Goal: Task Accomplishment & Management: Use online tool/utility

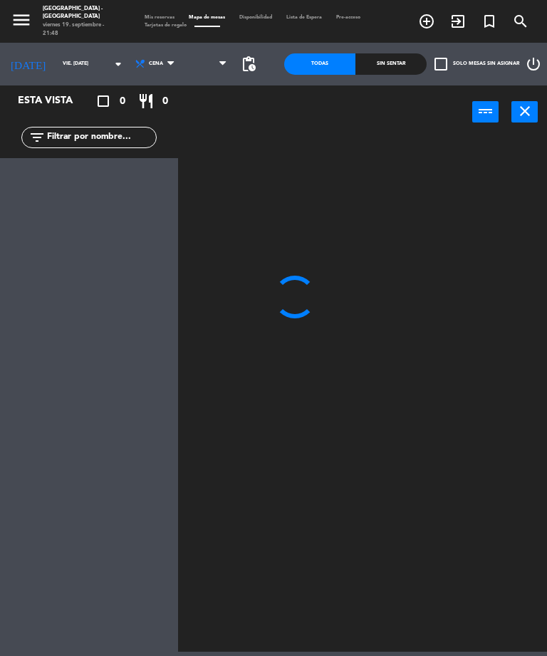
select select "es"
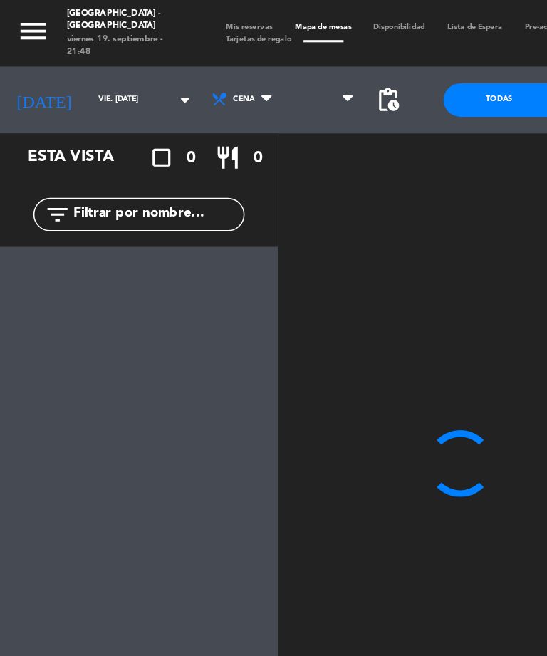
select select "1235"
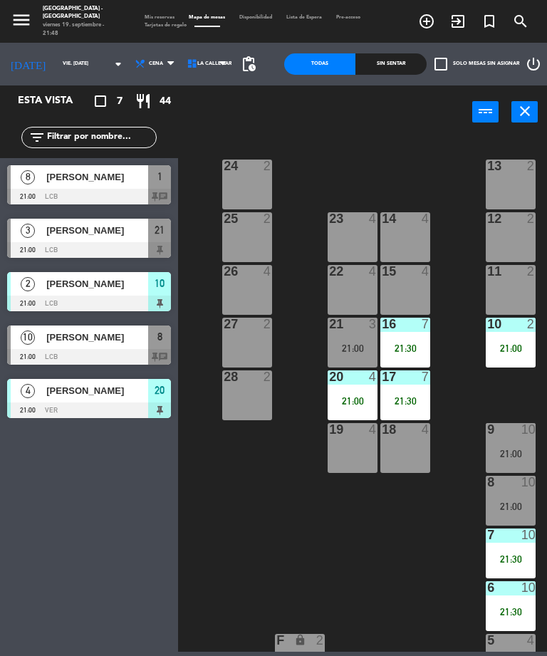
click at [347, 345] on div "21:00" at bounding box center [352, 348] width 50 height 10
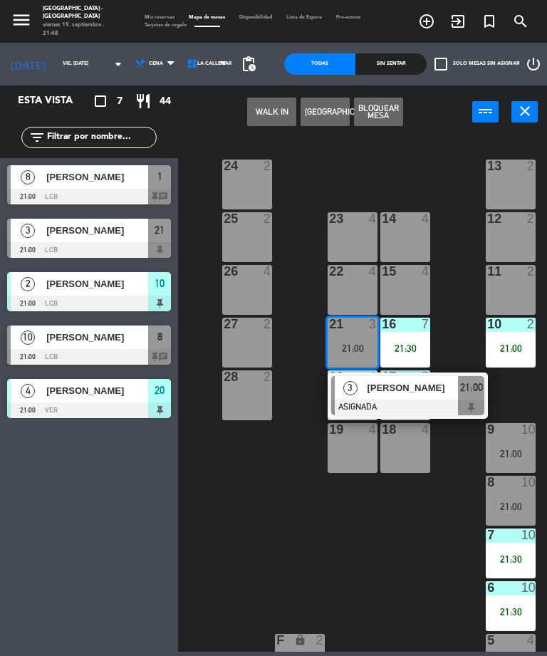
click at [404, 404] on div at bounding box center [407, 407] width 153 height 16
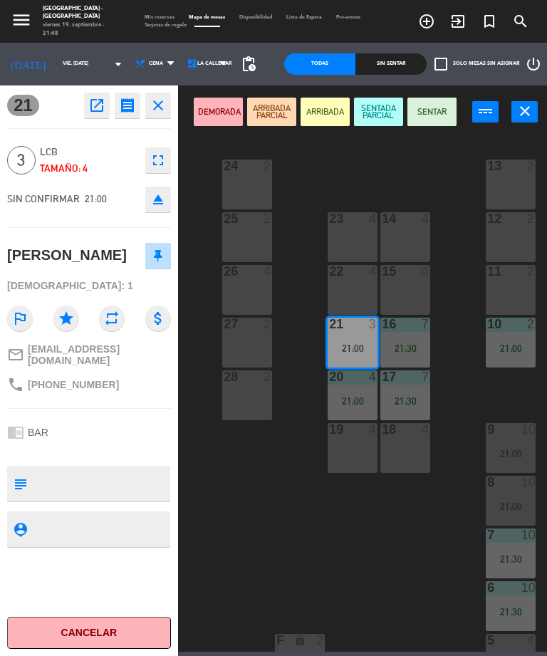
click at [67, 622] on button "Cancelar" at bounding box center [89, 632] width 164 height 32
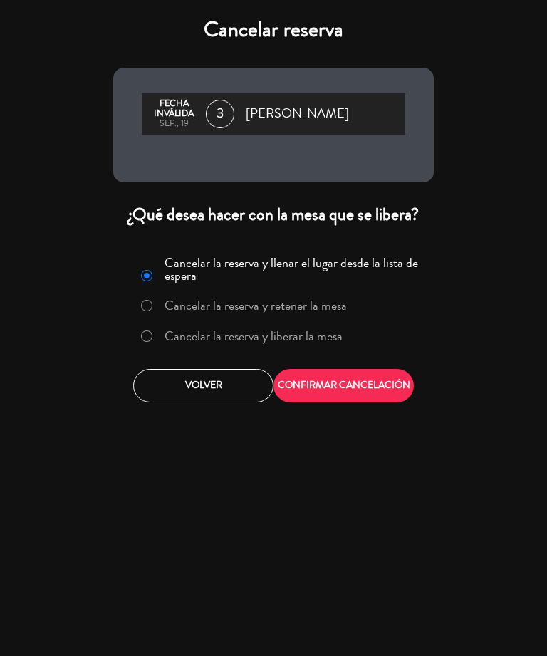
click at [219, 340] on label "Cancelar la reserva y liberar la mesa" at bounding box center [253, 336] width 178 height 13
click at [358, 396] on button "CONFIRMAR CANCELACIÓN" at bounding box center [343, 385] width 140 height 33
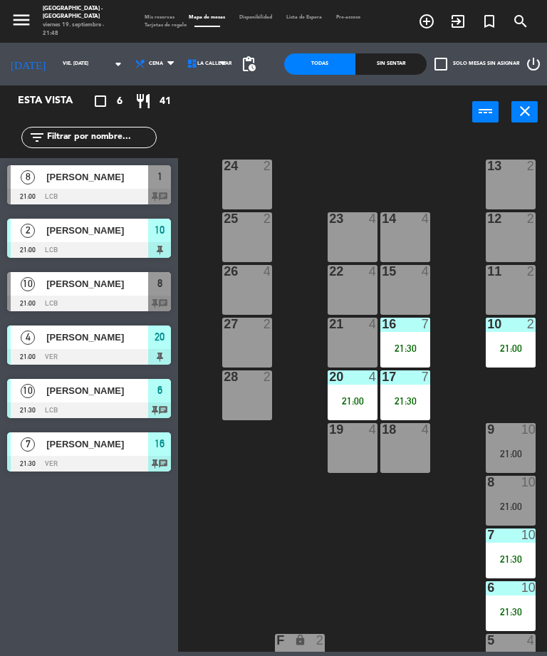
click at [351, 284] on div "22 4" at bounding box center [352, 290] width 50 height 50
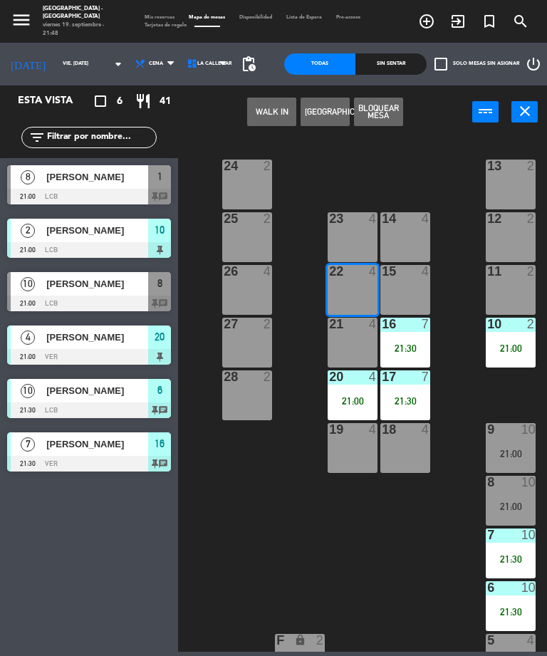
click at [267, 103] on button "WALK IN" at bounding box center [271, 112] width 49 height 28
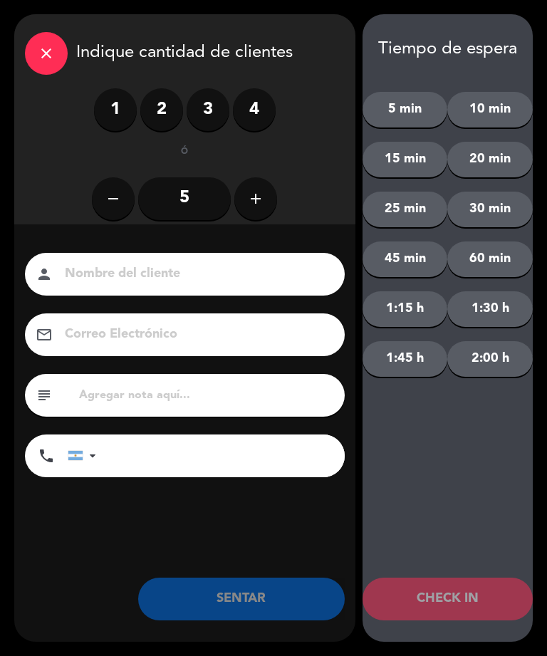
click at [209, 117] on label "3" at bounding box center [207, 109] width 43 height 43
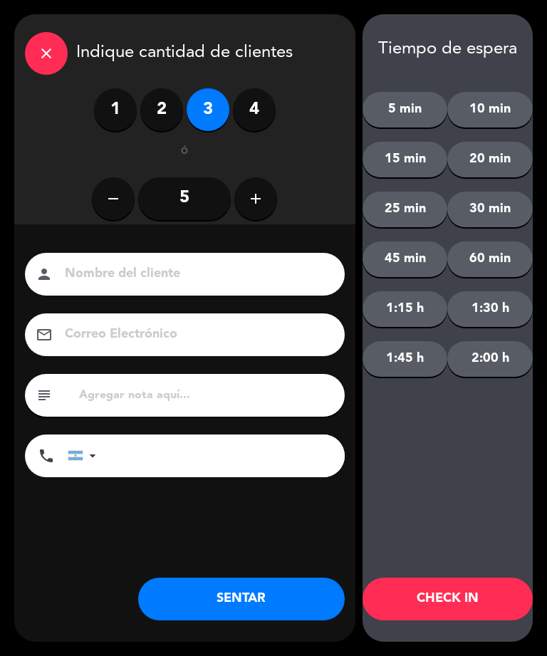
click at [240, 606] on button "SENTAR" at bounding box center [241, 598] width 206 height 43
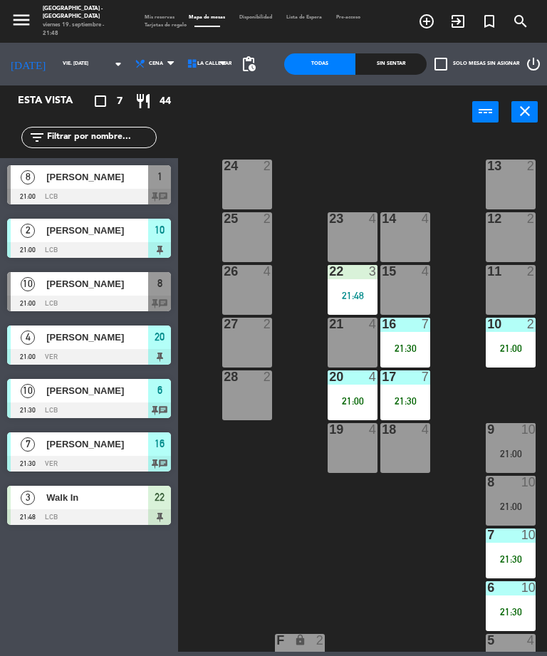
click at [64, 288] on span "[PERSON_NAME]" at bounding box center [97, 283] width 102 height 15
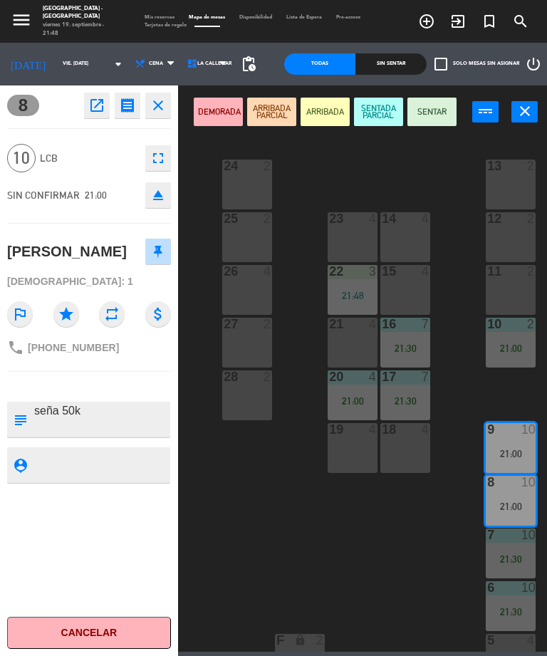
click at [376, 110] on button "SENTADA PARCIAL" at bounding box center [378, 112] width 49 height 28
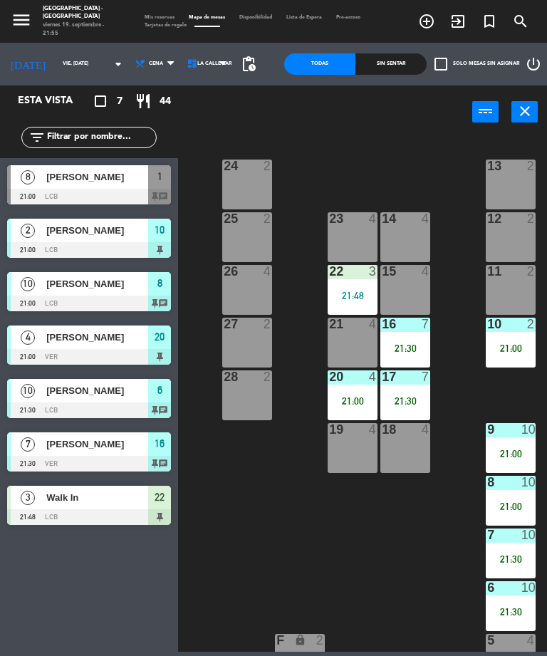
click at [19, 9] on icon "menu" at bounding box center [21, 19] width 21 height 21
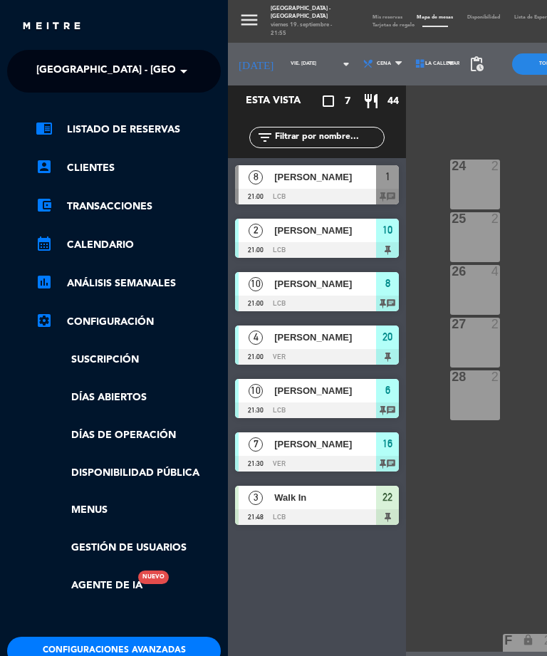
click at [173, 63] on div "× [GEOGRAPHIC_DATA] - [GEOGRAPHIC_DATA]" at bounding box center [103, 71] width 144 height 30
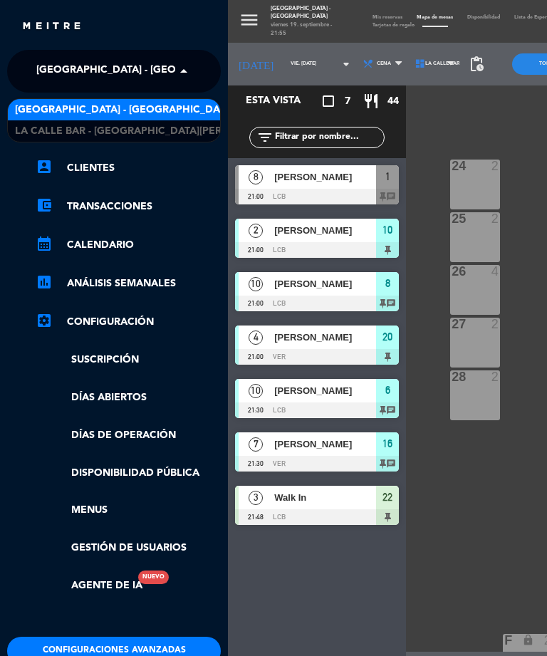
scroll to position [1, 0]
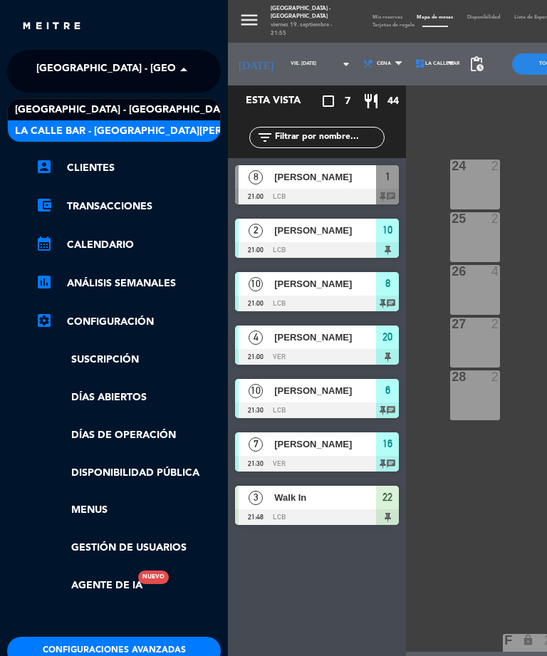
click at [145, 125] on span "La Calle Bar - [GEOGRAPHIC_DATA][PERSON_NAME]" at bounding box center [148, 131] width 267 height 16
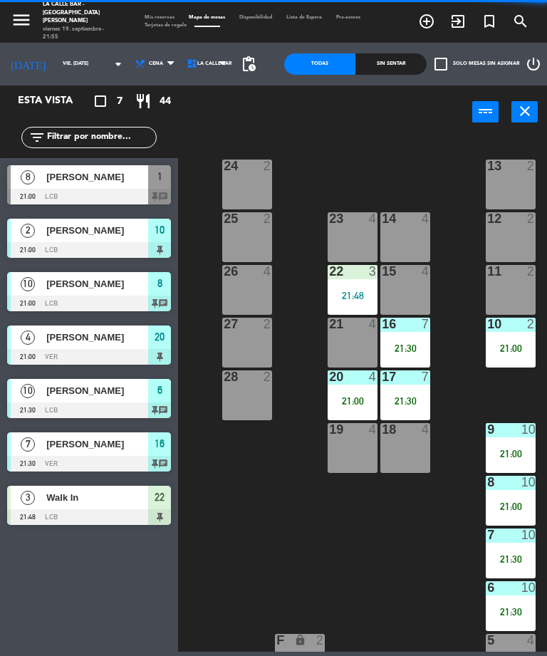
select select "dinner"
select select "2084"
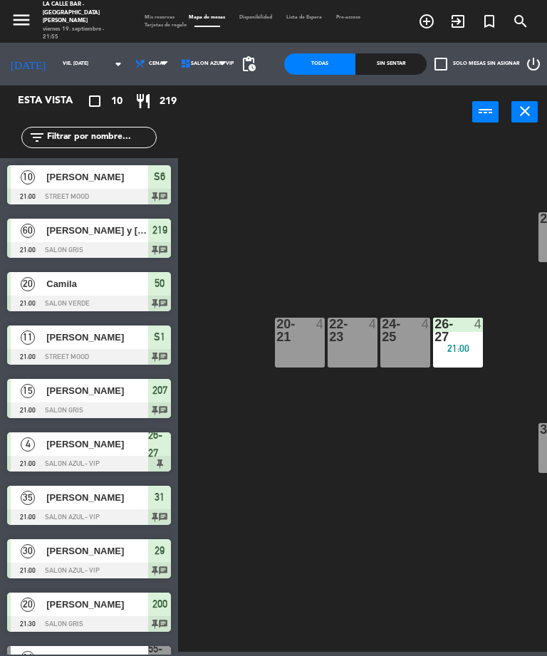
click at [389, 251] on div "28 10 29 30 21:00 20-21 4 22-23 4 24-25 4 26-27 4 21:00 VIP lock 1 30 block 15 …" at bounding box center [365, 393] width 363 height 517
click at [31, 2] on div "menu [GEOGRAPHIC_DATA] - [GEOGRAPHIC_DATA][PERSON_NAME] viernes 19. septiembre …" at bounding box center [273, 21] width 547 height 43
click at [24, 11] on icon "menu" at bounding box center [21, 19] width 21 height 21
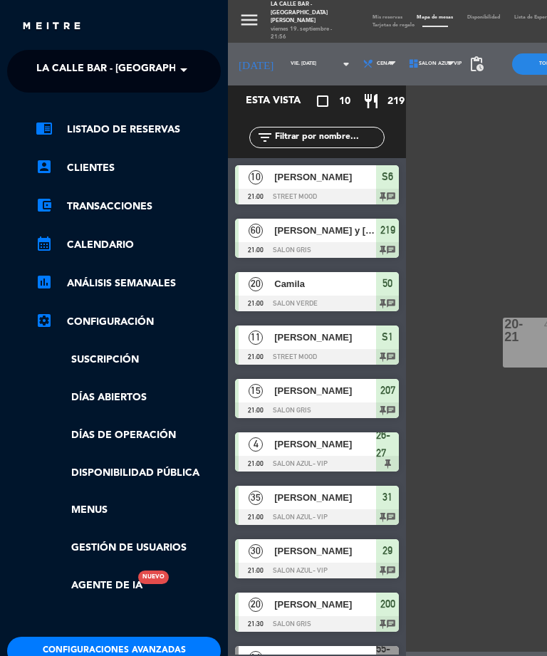
click at [183, 66] on span at bounding box center [187, 70] width 24 height 30
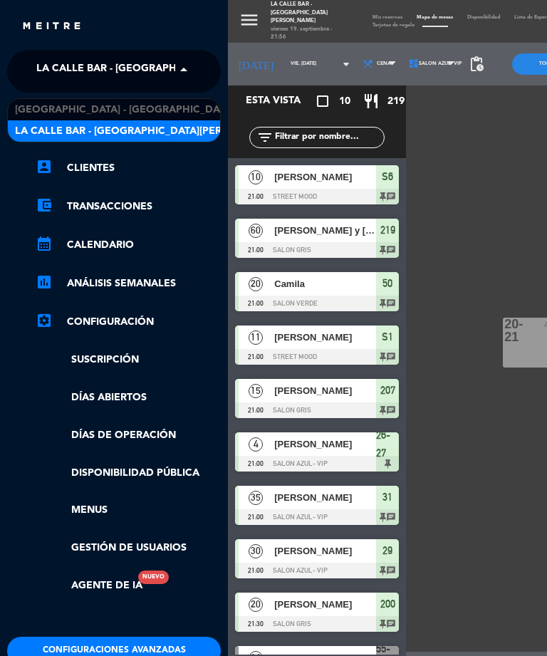
click at [169, 100] on div "[GEOGRAPHIC_DATA] - [GEOGRAPHIC_DATA]" at bounding box center [114, 109] width 212 height 21
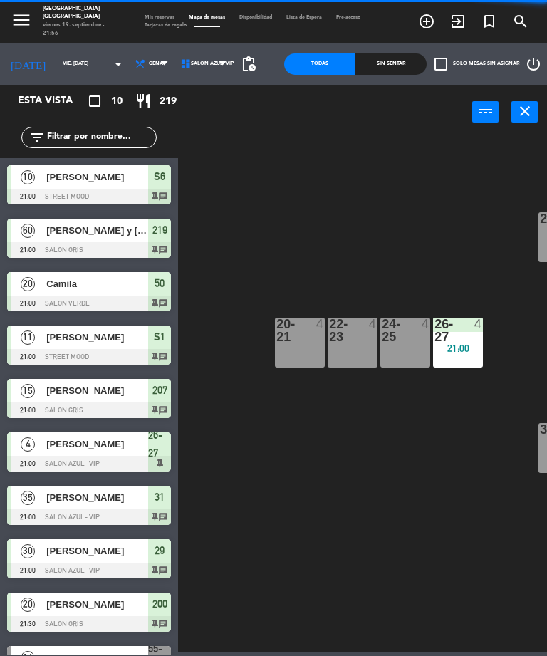
select select "dinner"
select select "1235"
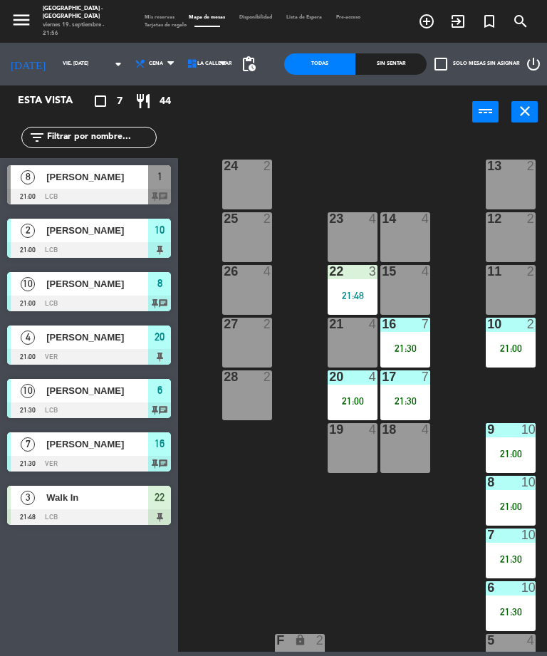
click at [375, 140] on div "24 2 13 2 23 4 14 4 25 2 12 2 15 4 22 3 21:48 26 4 11 2 16 7 21:30 27 2 21 4 10…" at bounding box center [365, 393] width 363 height 517
click at [12, 16] on icon "menu" at bounding box center [21, 19] width 21 height 21
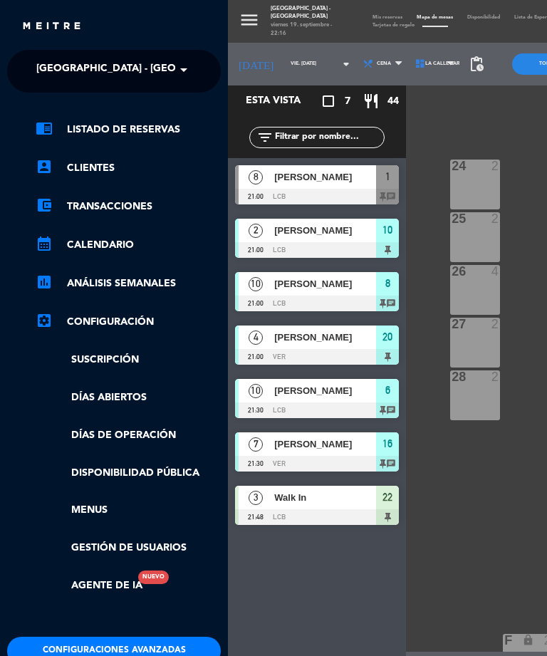
click at [68, 70] on span "[GEOGRAPHIC_DATA] - [GEOGRAPHIC_DATA]" at bounding box center [145, 70] width 219 height 30
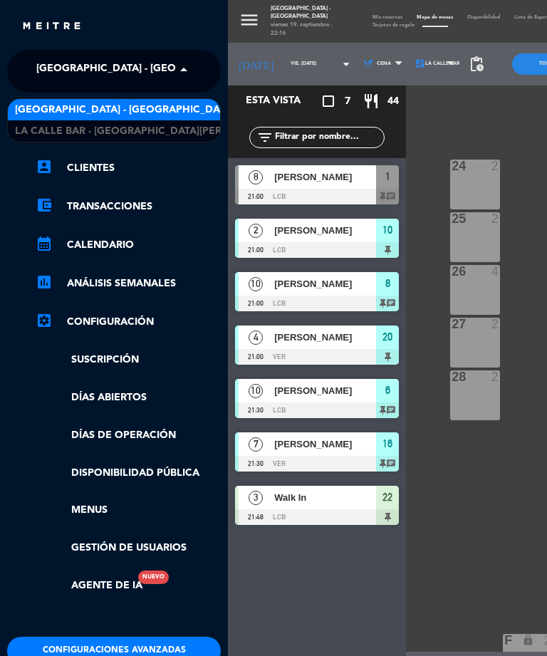
click at [58, 119] on div "[GEOGRAPHIC_DATA] - [GEOGRAPHIC_DATA]" at bounding box center [114, 109] width 212 height 21
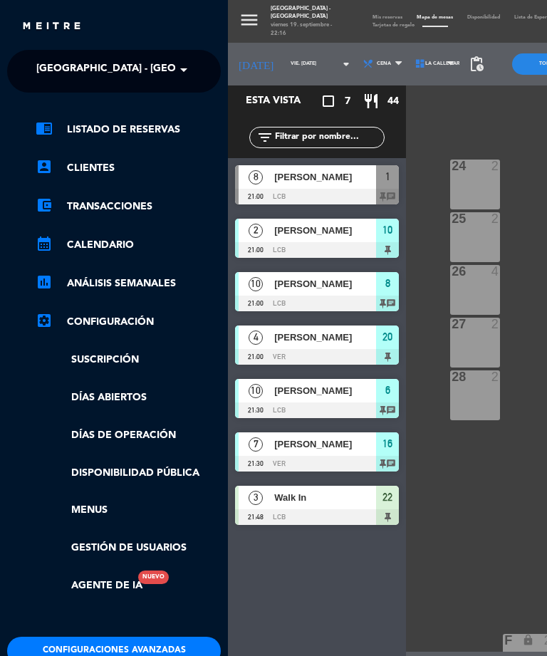
click at [60, 64] on span "[GEOGRAPHIC_DATA] - [GEOGRAPHIC_DATA]" at bounding box center [145, 70] width 219 height 30
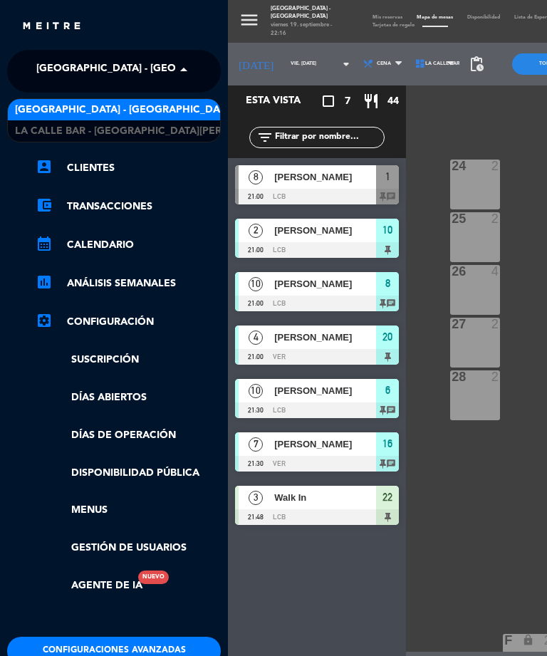
click at [55, 130] on span "La Calle Bar - [GEOGRAPHIC_DATA][PERSON_NAME]" at bounding box center [148, 131] width 267 height 16
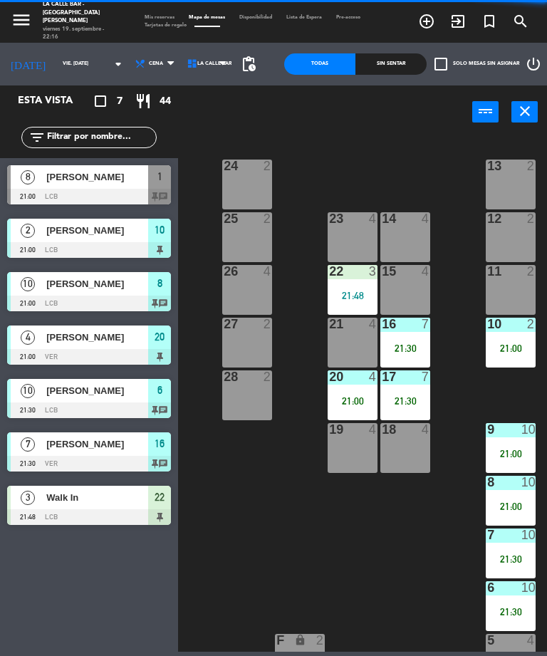
select select "dinner"
select select "2084"
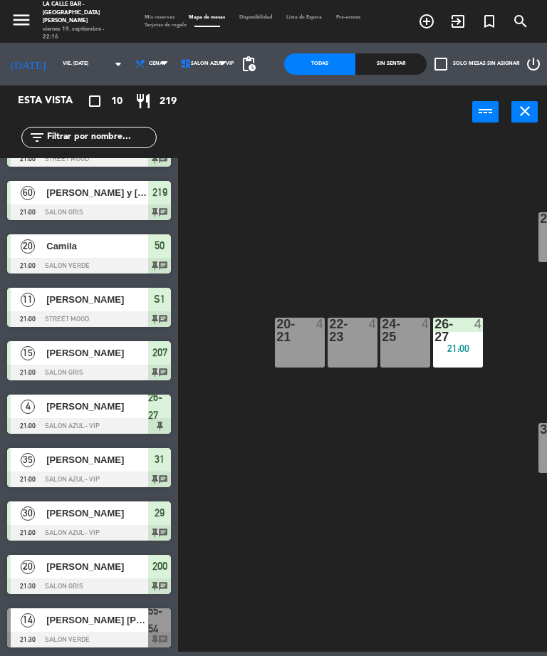
scroll to position [38, 0]
click at [265, 226] on div "28 10 29 30 21:00 20-21 4 22-23 4 24-25 4 26-27 4 21:00 VIP lock 1 30 block 15 …" at bounding box center [365, 393] width 363 height 517
click at [7, 10] on div "menu [GEOGRAPHIC_DATA] - [GEOGRAPHIC_DATA][PERSON_NAME] viernes 19. septiembre …" at bounding box center [63, 21] width 127 height 41
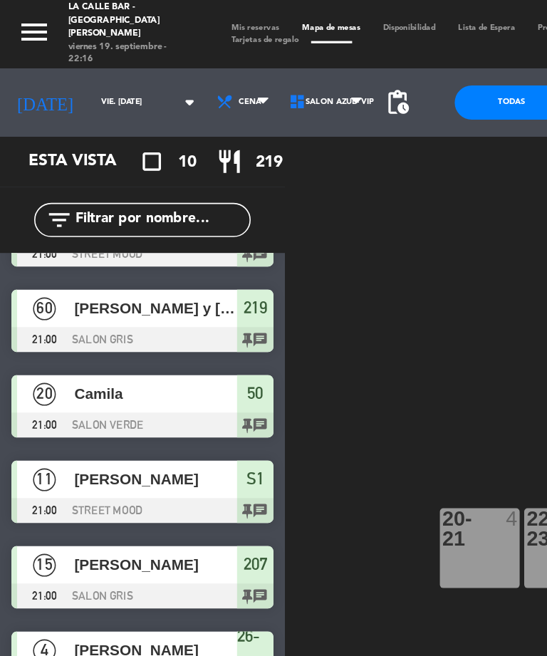
click at [20, 19] on icon "menu" at bounding box center [21, 19] width 21 height 21
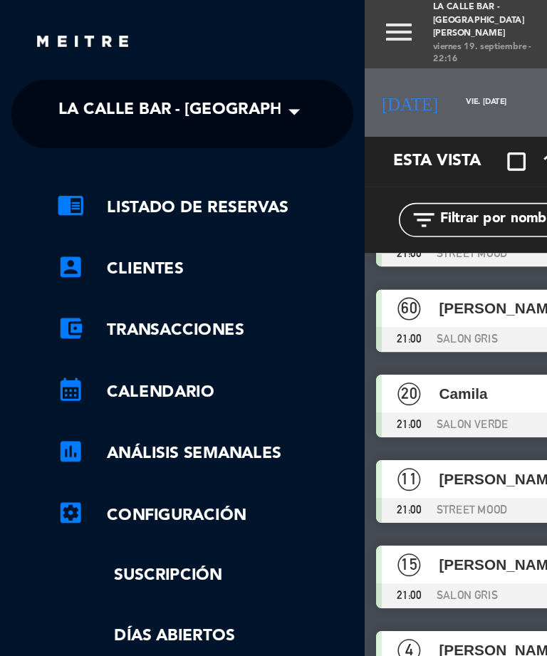
click at [69, 71] on span "La Calle Bar - [GEOGRAPHIC_DATA][PERSON_NAME]" at bounding box center [169, 70] width 267 height 30
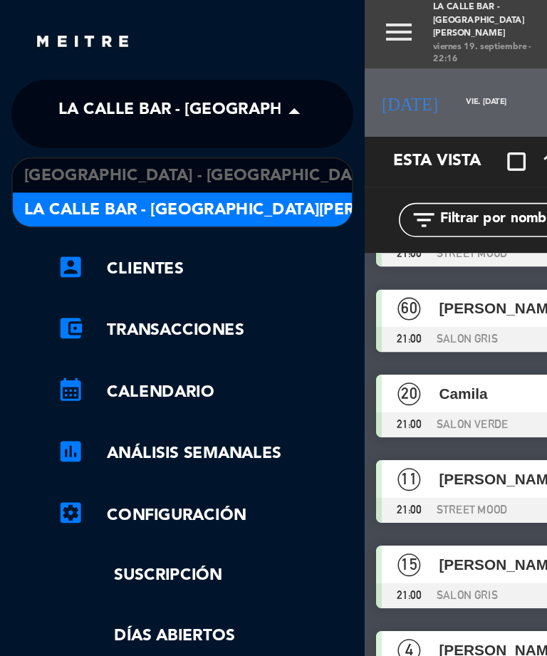
click at [66, 100] on div "[GEOGRAPHIC_DATA] - [GEOGRAPHIC_DATA]" at bounding box center [114, 109] width 212 height 21
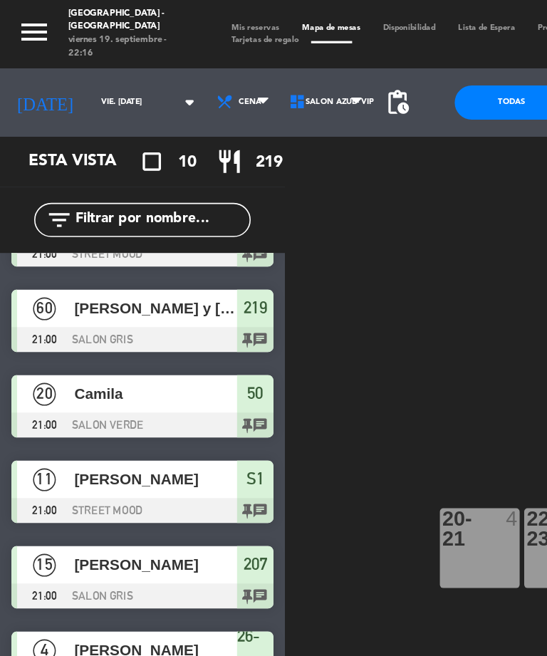
select select "dinner"
select select "1235"
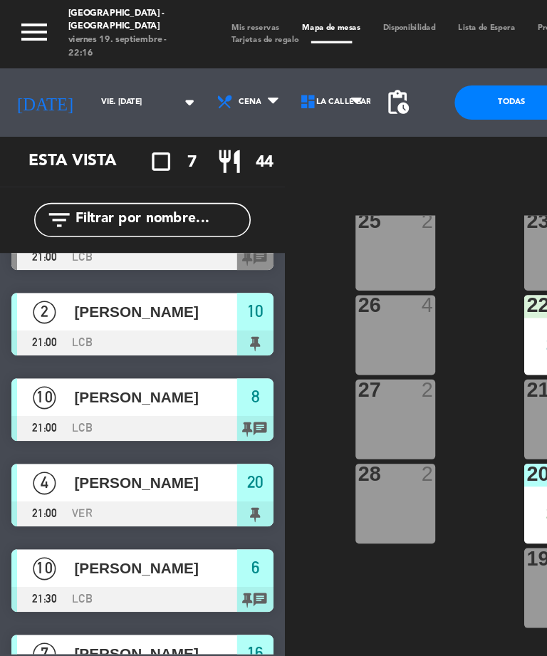
scroll to position [82, 16]
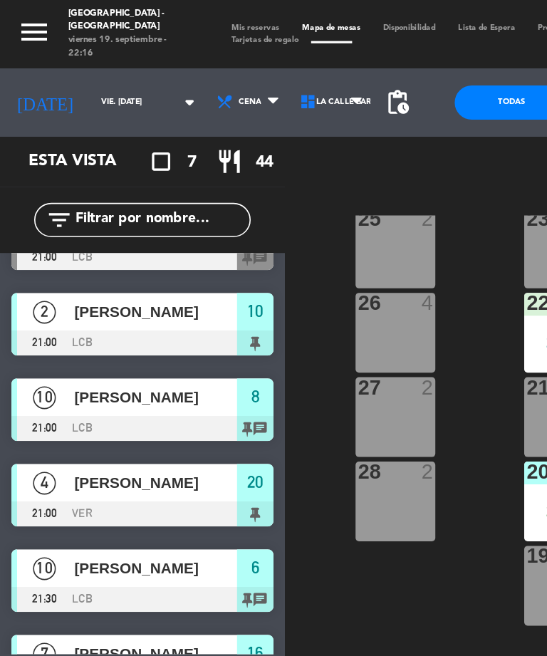
click at [206, 184] on div "24 2 13 2 23 4 14 4 25 2 12 2 15 4 22 3 21:48 26 4 11 2 16 7 21:30 27 2 21 4 10…" at bounding box center [365, 393] width 363 height 517
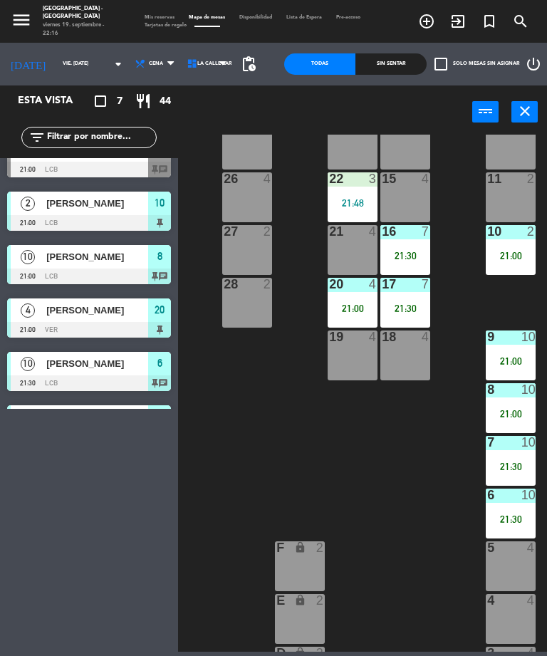
click at [230, 429] on div "24 2 13 2 23 4 14 4 25 2 12 2 15 4 22 3 21:48 26 4 11 2 16 7 21:30 27 2 21 4 10…" at bounding box center [365, 393] width 363 height 517
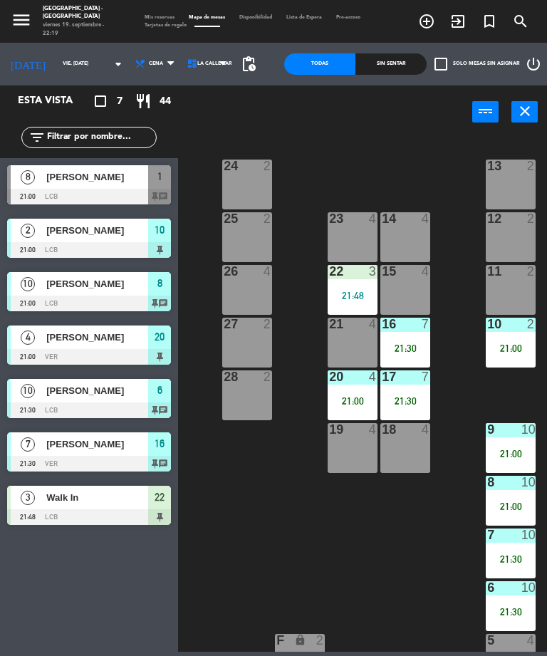
scroll to position [0, 16]
click at [410, 290] on div "15 4" at bounding box center [405, 290] width 50 height 50
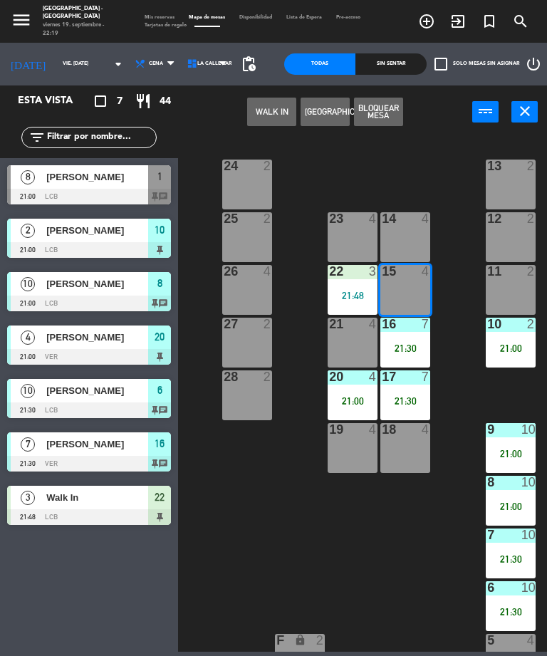
click at [267, 117] on button "WALK IN" at bounding box center [271, 112] width 49 height 28
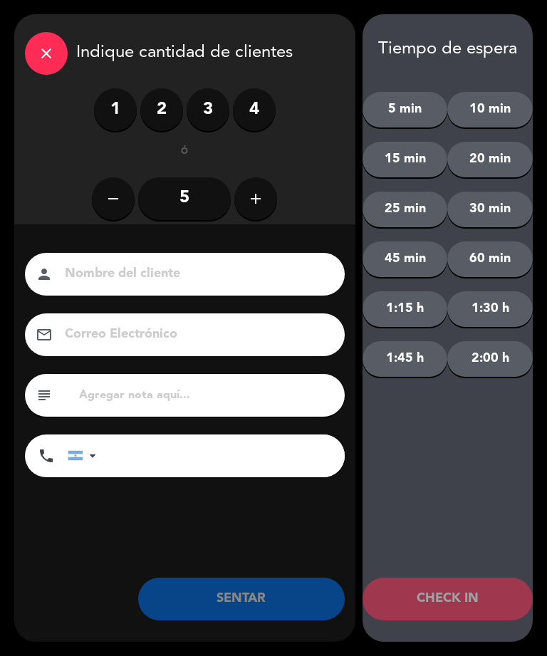
click at [178, 213] on input "5" at bounding box center [184, 198] width 93 height 43
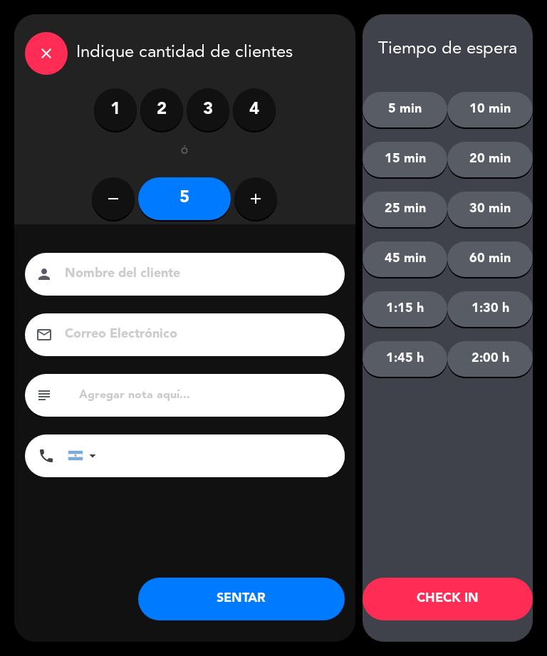
click at [201, 608] on button "SENTAR" at bounding box center [241, 598] width 206 height 43
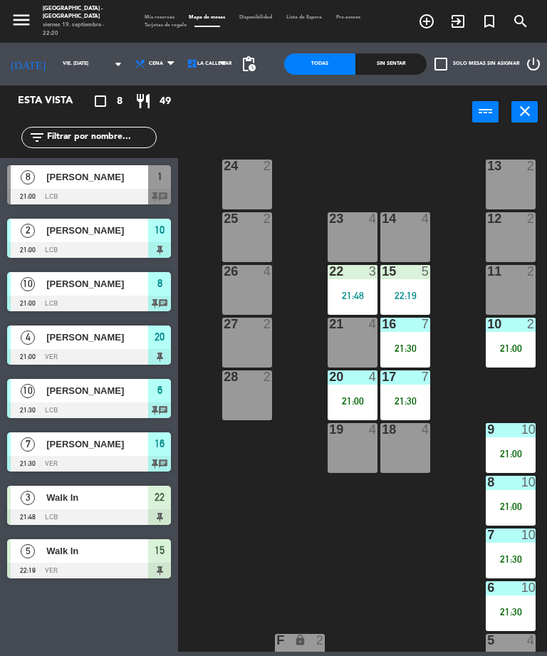
click at [83, 192] on div at bounding box center [89, 197] width 164 height 16
click at [58, 14] on div "[GEOGRAPHIC_DATA] - [GEOGRAPHIC_DATA]" at bounding box center [79, 13] width 73 height 16
click at [63, 31] on div "viernes 19. septiembre - 22:40" at bounding box center [79, 29] width 73 height 16
click at [16, 28] on icon "menu" at bounding box center [21, 19] width 21 height 21
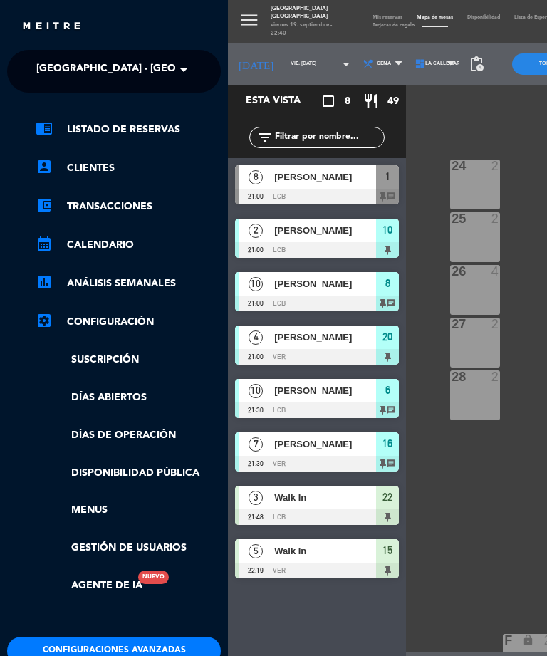
click at [100, 61] on span "[GEOGRAPHIC_DATA] - [GEOGRAPHIC_DATA]" at bounding box center [145, 70] width 219 height 30
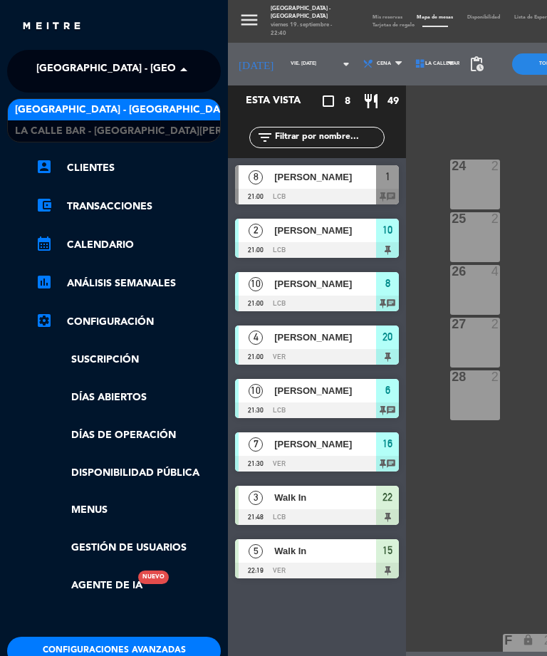
click at [35, 116] on span "[GEOGRAPHIC_DATA] - [GEOGRAPHIC_DATA]" at bounding box center [124, 110] width 219 height 16
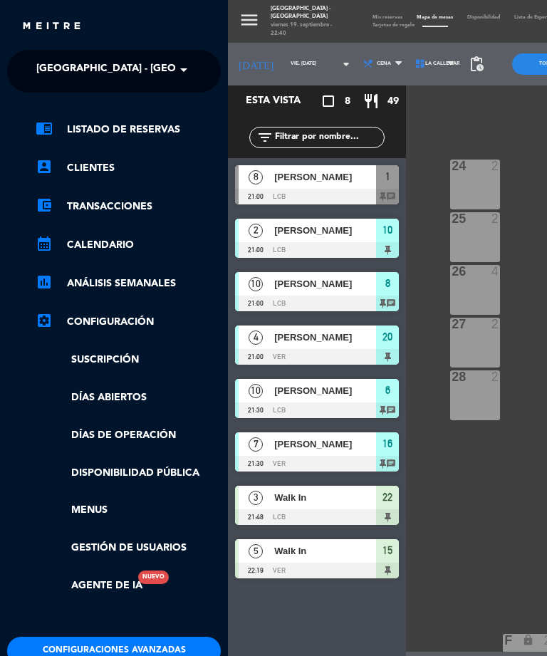
click at [70, 61] on span "[GEOGRAPHIC_DATA] - [GEOGRAPHIC_DATA]" at bounding box center [145, 70] width 219 height 30
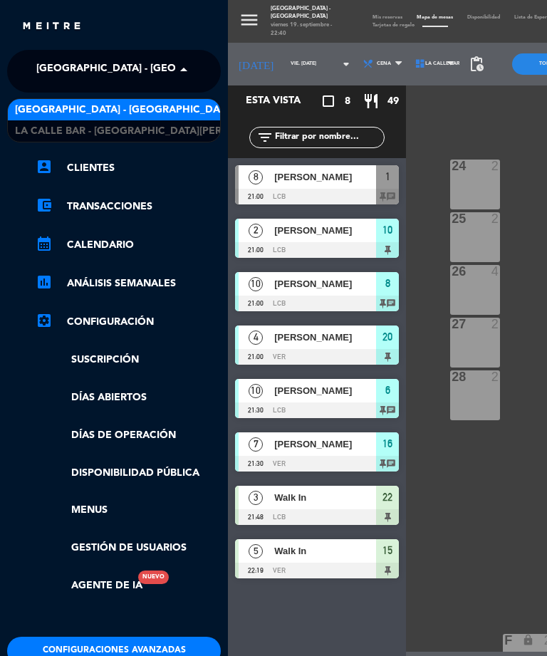
click at [71, 133] on span "La Calle Bar - [GEOGRAPHIC_DATA][PERSON_NAME]" at bounding box center [148, 131] width 267 height 16
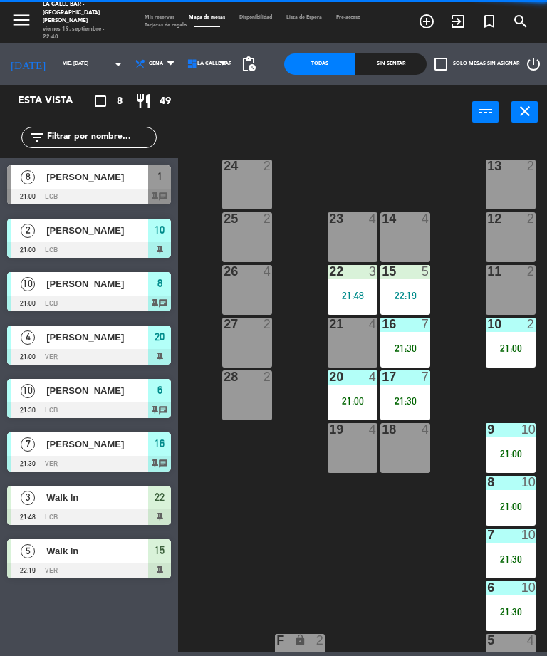
select select "dinner"
select select "2084"
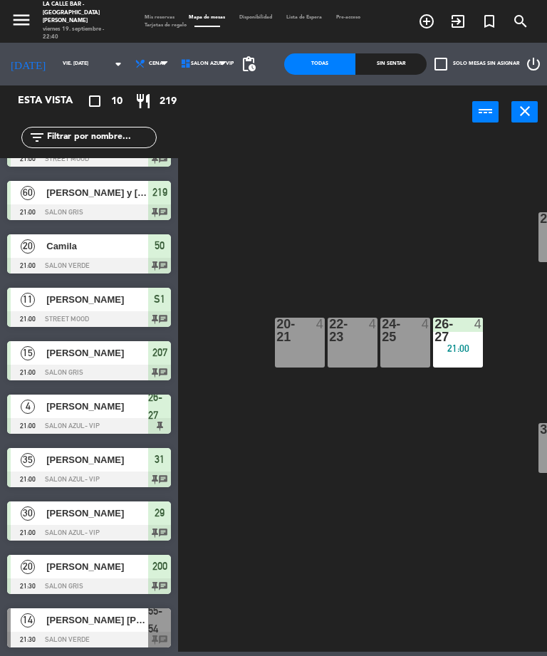
scroll to position [38, 0]
click at [54, 9] on div "La Calle Bar - [GEOGRAPHIC_DATA][PERSON_NAME]" at bounding box center [79, 13] width 73 height 25
click at [7, 13] on div "menu [GEOGRAPHIC_DATA] - [GEOGRAPHIC_DATA][PERSON_NAME] viernes 19. septiembre …" at bounding box center [63, 21] width 127 height 41
click at [16, 19] on icon "menu" at bounding box center [21, 19] width 21 height 21
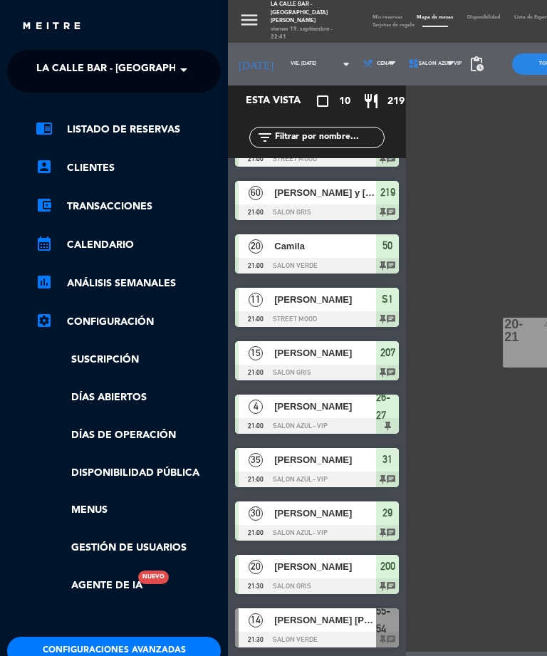
click at [51, 64] on span "La Calle Bar - [GEOGRAPHIC_DATA][PERSON_NAME]" at bounding box center [169, 70] width 267 height 30
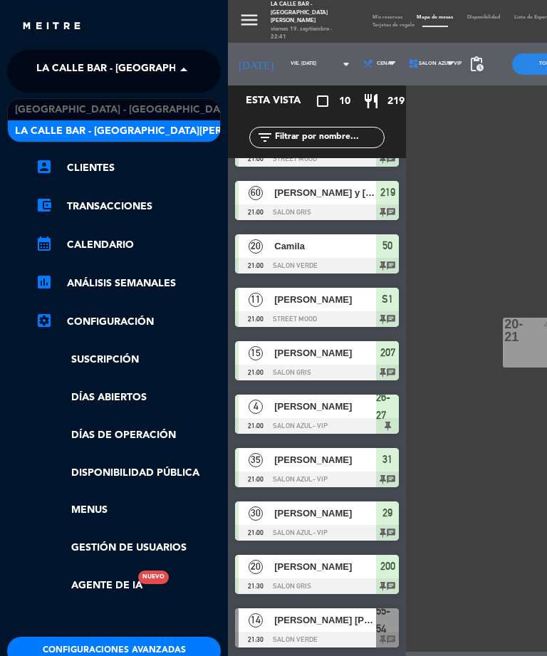
click at [25, 106] on span "[GEOGRAPHIC_DATA] - [GEOGRAPHIC_DATA]" at bounding box center [124, 110] width 219 height 16
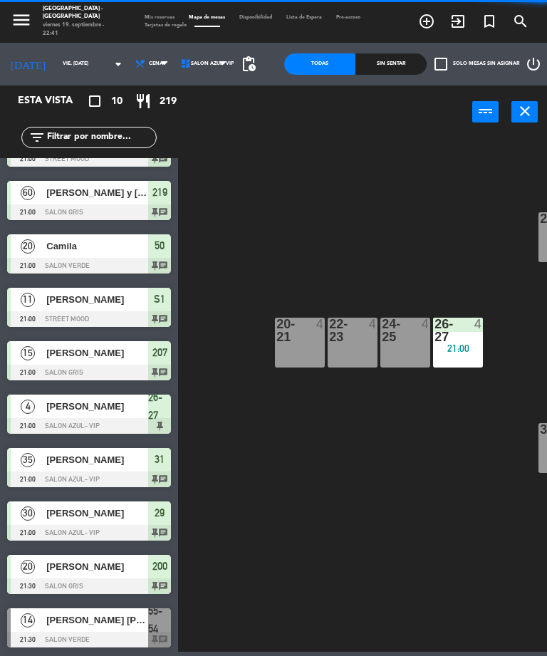
select select "dinner"
select select "1235"
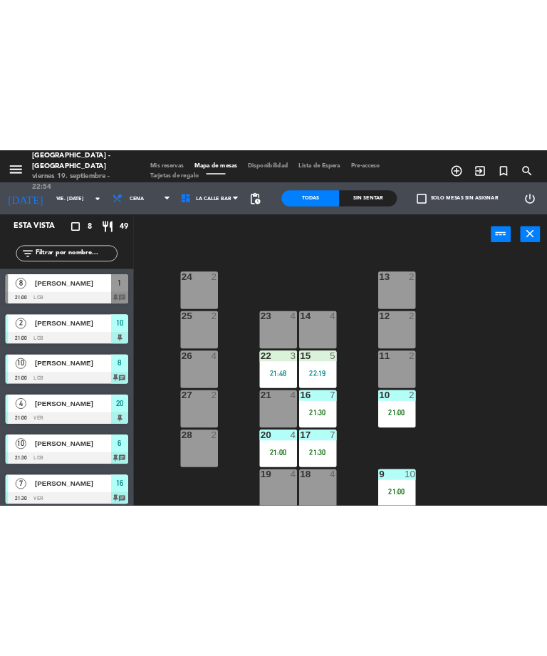
scroll to position [0, 0]
